Goal: Transaction & Acquisition: Subscribe to service/newsletter

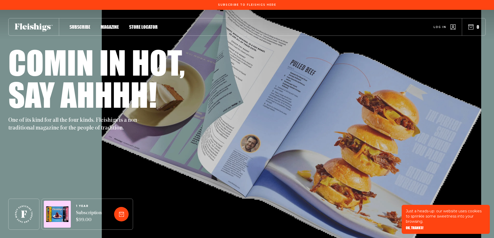
click at [78, 24] on span "Subscribe" at bounding box center [79, 22] width 21 height 6
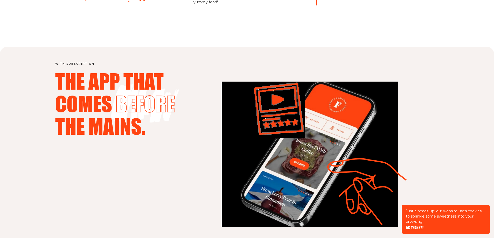
scroll to position [518, 0]
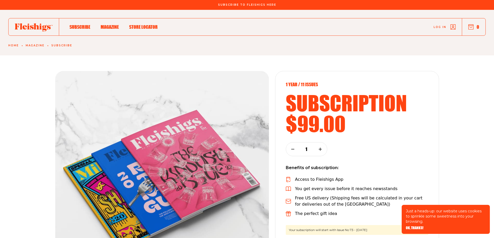
scroll to position [803, 0]
